Goal: Transaction & Acquisition: Purchase product/service

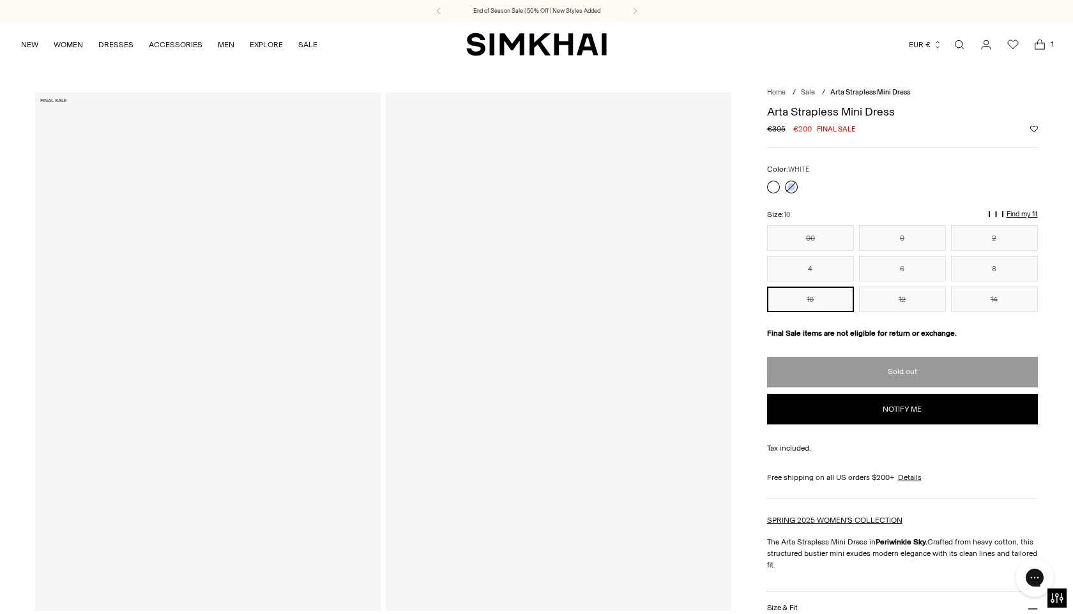
click at [776, 188] on link at bounding box center [773, 187] width 13 height 13
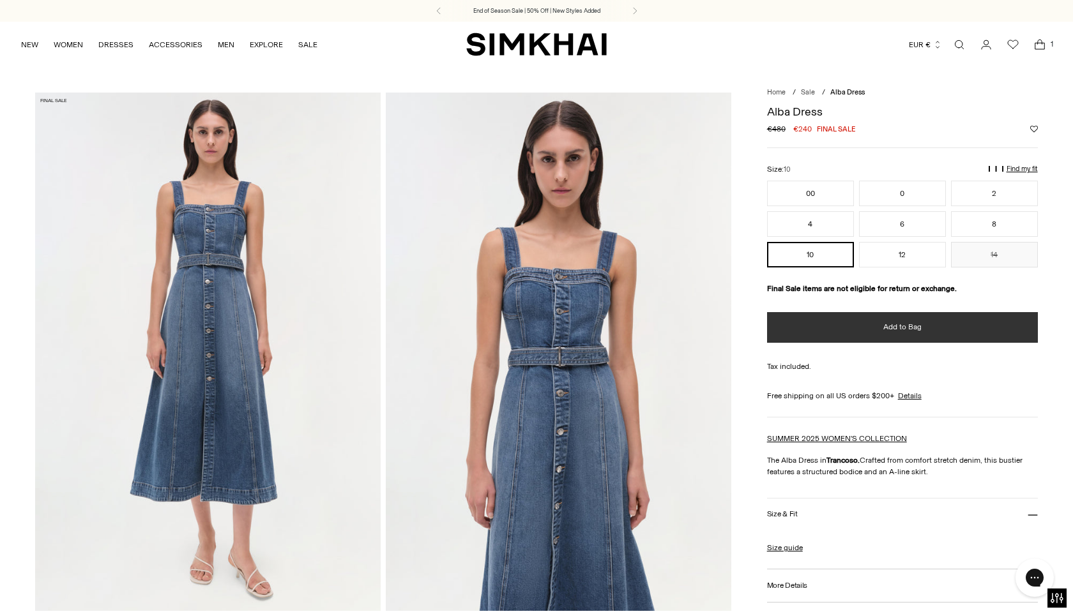
click at [873, 329] on button "Add to Bag" at bounding box center [902, 327] width 271 height 31
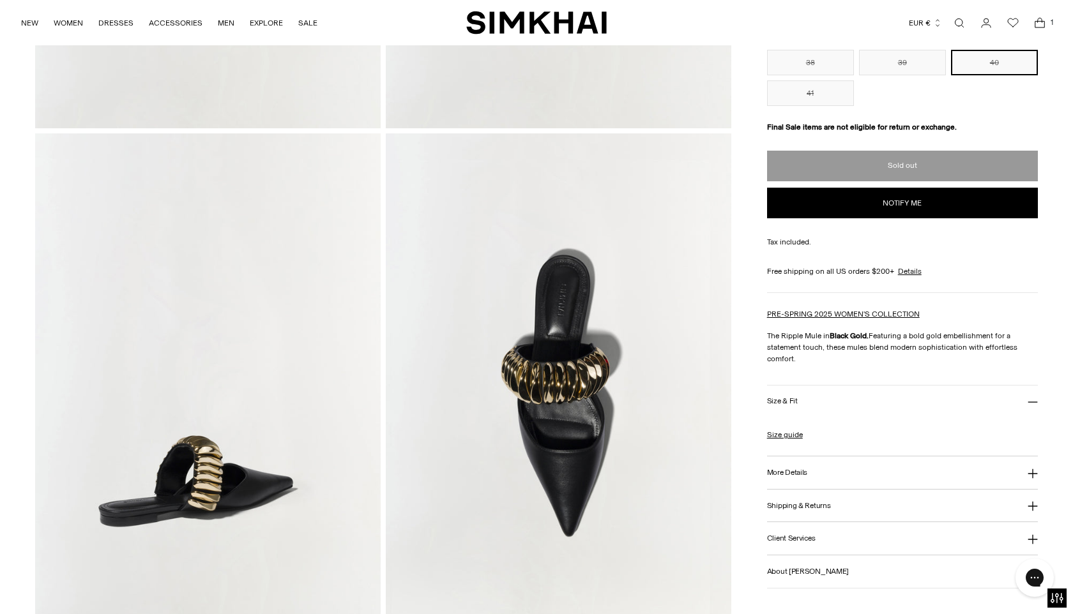
scroll to position [529, 0]
